Goal: Check status: Check status

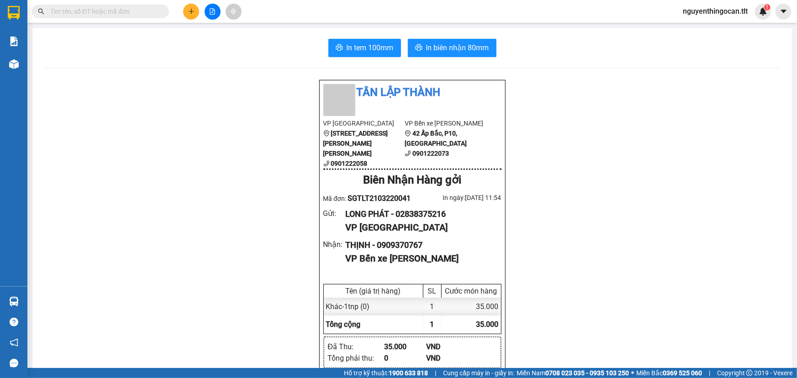
click at [132, 19] on div "Kết quả [PERSON_NAME] ( 0 ) Bộ lọc No Data nguyenthingocan.tlt 1" at bounding box center [398, 11] width 797 height 23
click at [132, 11] on input "text" at bounding box center [104, 11] width 108 height 10
paste input "0988662096"
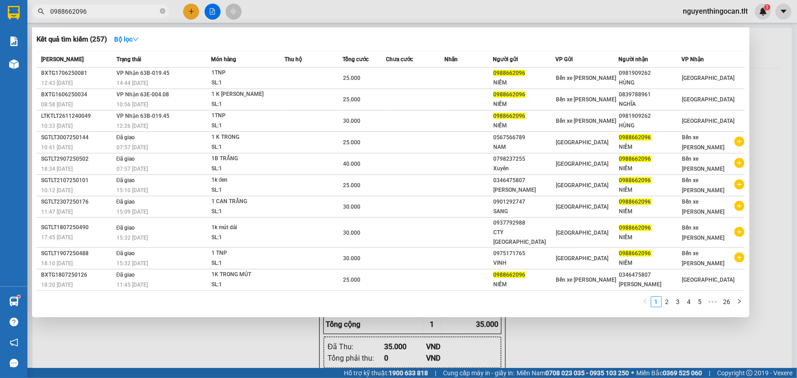
click at [113, 13] on input "0988662096" at bounding box center [104, 11] width 108 height 10
paste input "788776609"
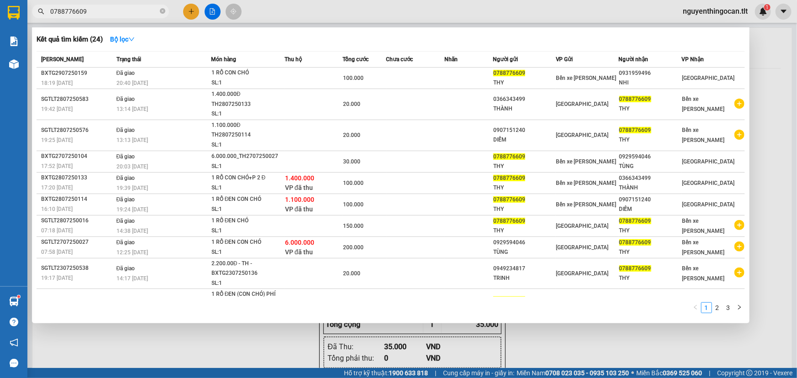
click at [119, 14] on input "0788776609" at bounding box center [104, 11] width 108 height 10
click at [119, 13] on input "0788776609" at bounding box center [104, 11] width 108 height 10
paste input "0913187017"
type input "07887766090913187017"
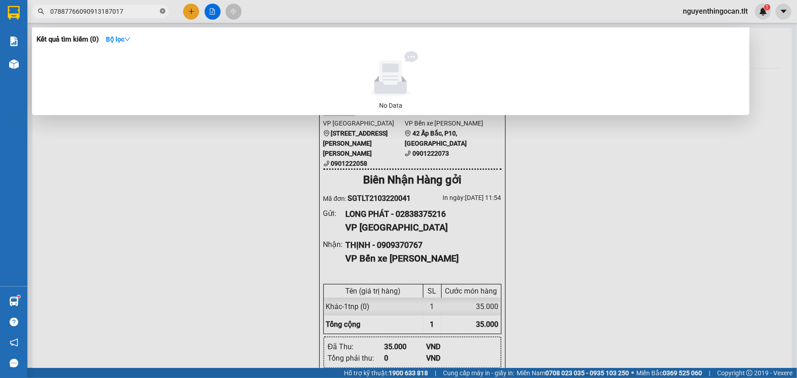
click at [162, 15] on span at bounding box center [162, 11] width 5 height 9
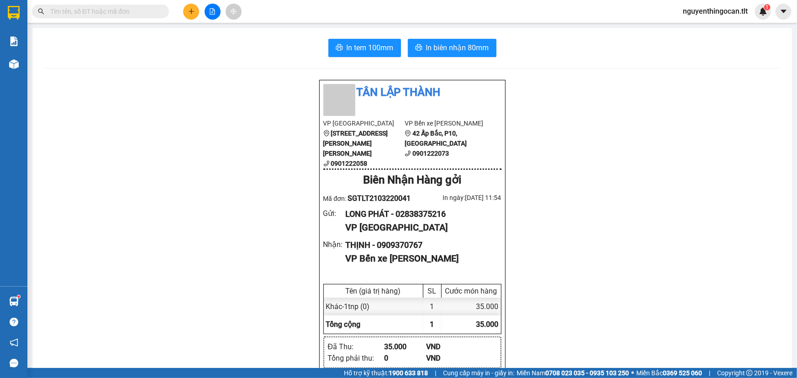
click at [135, 12] on input "text" at bounding box center [104, 11] width 108 height 10
paste input "0913187017"
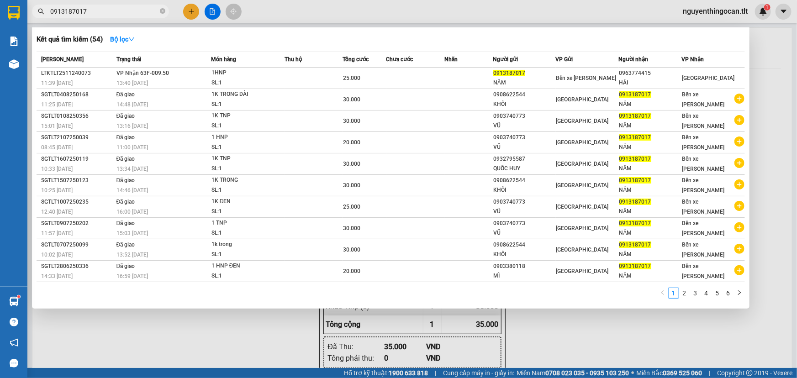
click at [119, 16] on span "0913187017" at bounding box center [100, 12] width 137 height 14
click at [116, 7] on input "0913187017" at bounding box center [104, 11] width 108 height 10
paste input "08144875"
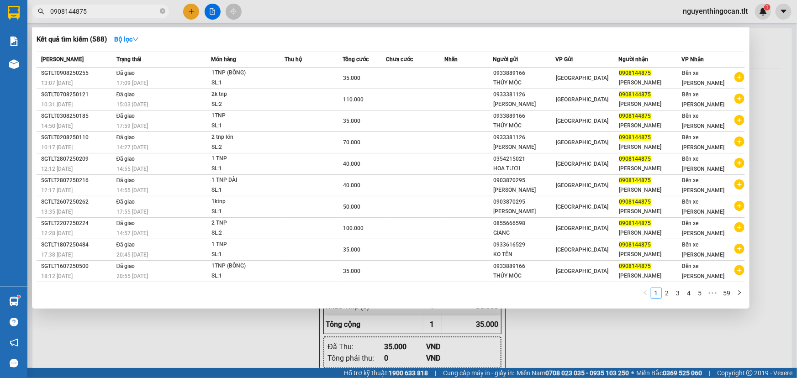
click at [132, 14] on input "0908144875" at bounding box center [104, 11] width 108 height 10
click at [132, 13] on input "0908144875" at bounding box center [104, 11] width 108 height 10
paste input "79993111"
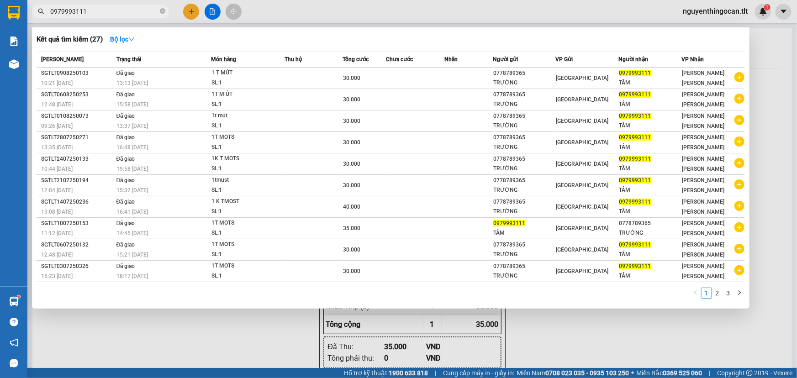
type input "0979993111"
